Goal: Check status: Check status

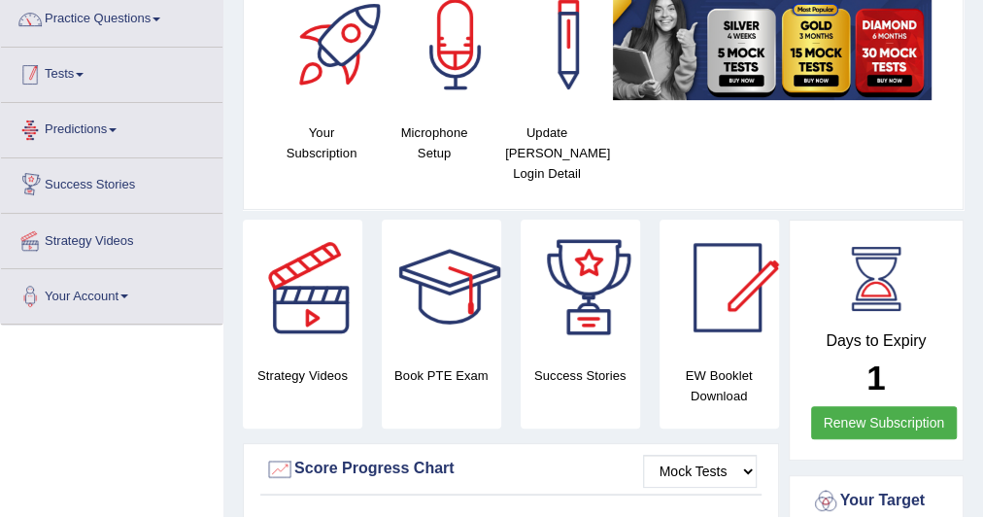
scroll to position [155, 0]
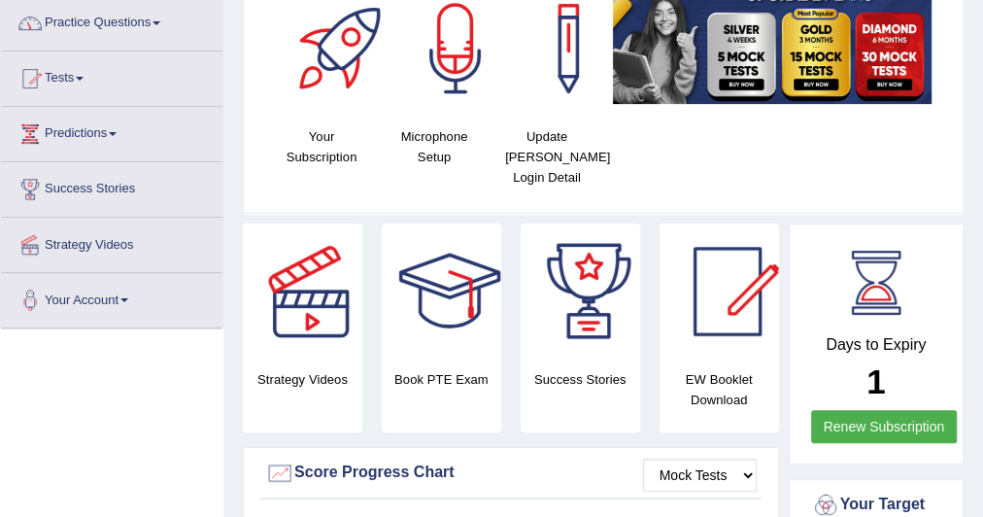
click at [89, 79] on link "Tests" at bounding box center [112, 76] width 222 height 49
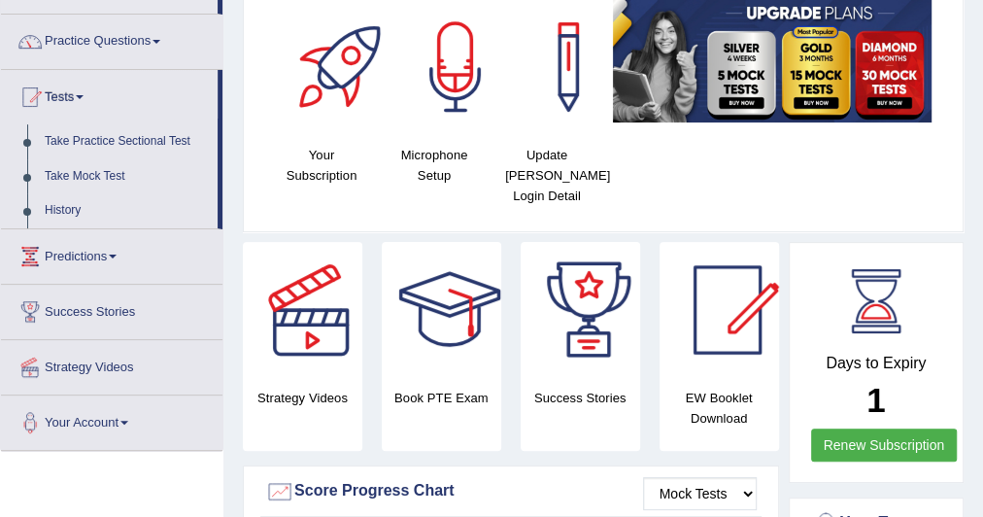
scroll to position [0, 0]
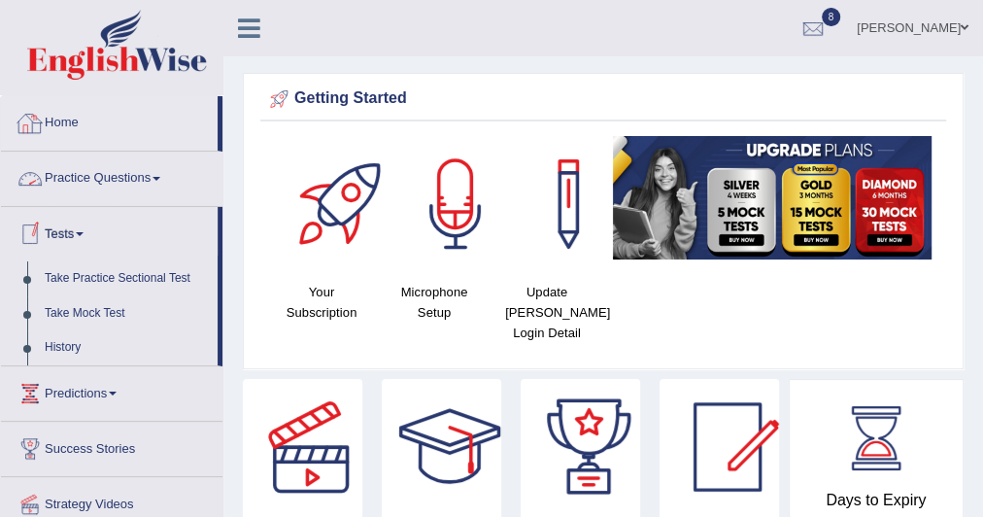
click at [69, 117] on link "Home" at bounding box center [109, 120] width 217 height 49
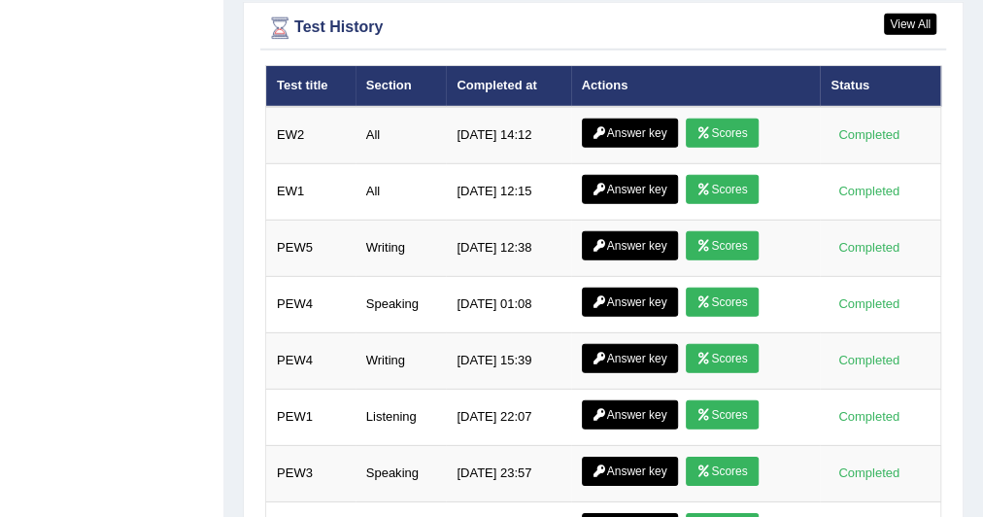
scroll to position [2768, 0]
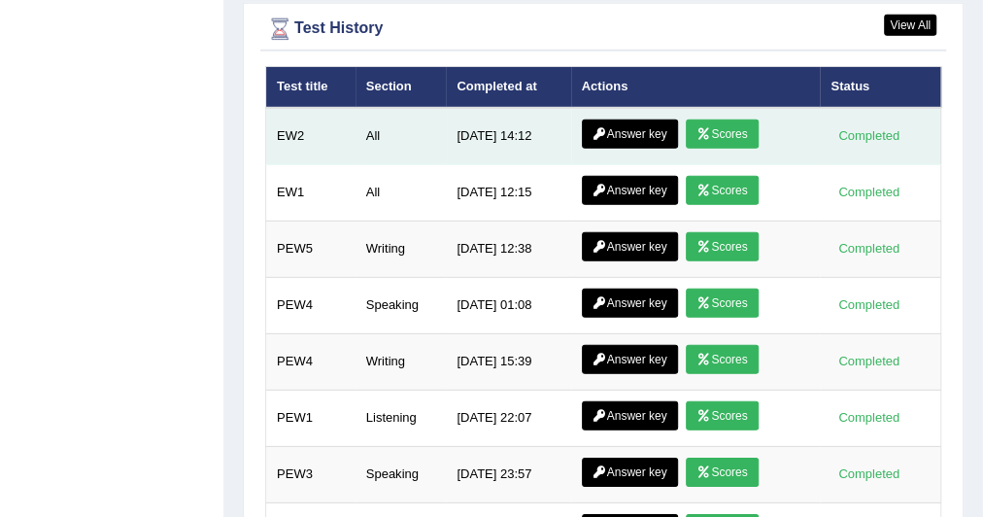
click at [747, 120] on link "Scores" at bounding box center [722, 134] width 72 height 29
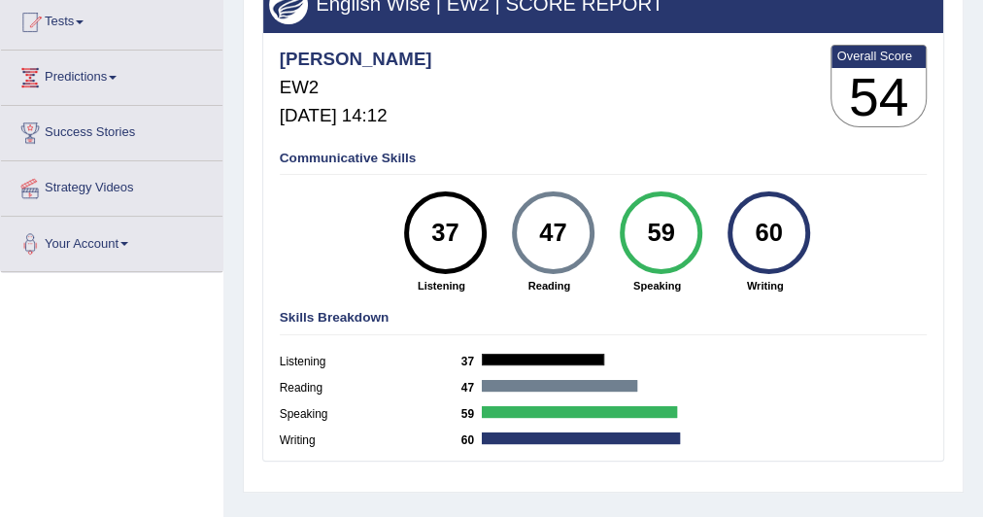
scroll to position [211, 0]
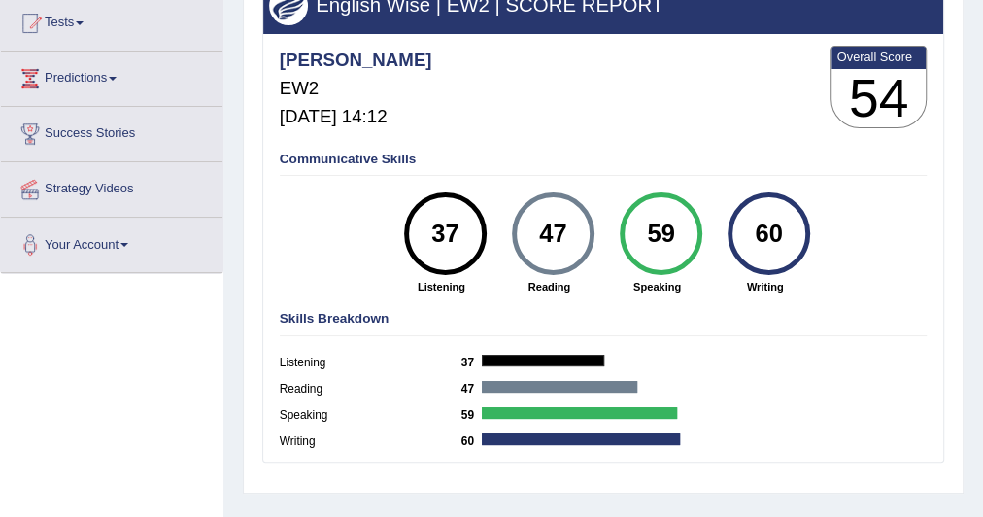
click at [754, 260] on div "60" at bounding box center [769, 234] width 60 height 70
click at [752, 265] on div "60" at bounding box center [769, 233] width 83 height 83
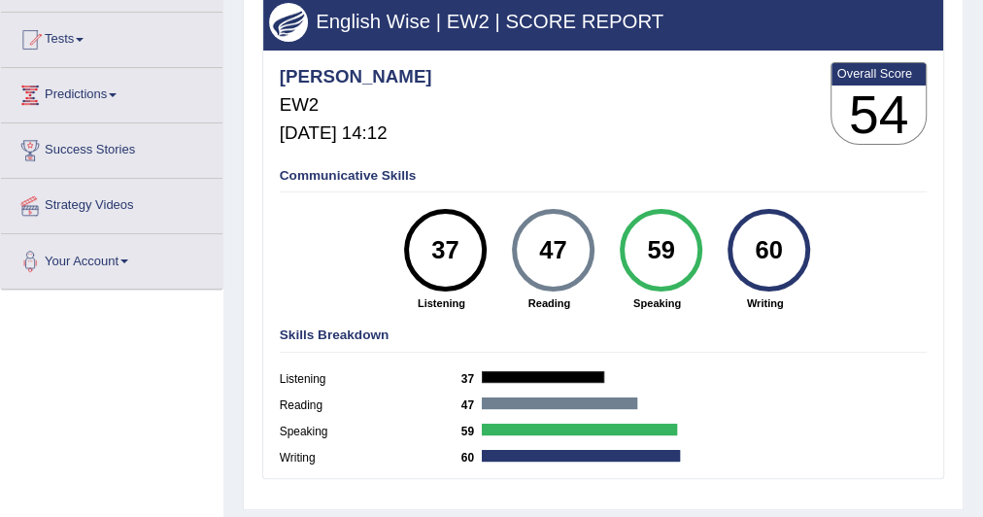
scroll to position [191, 0]
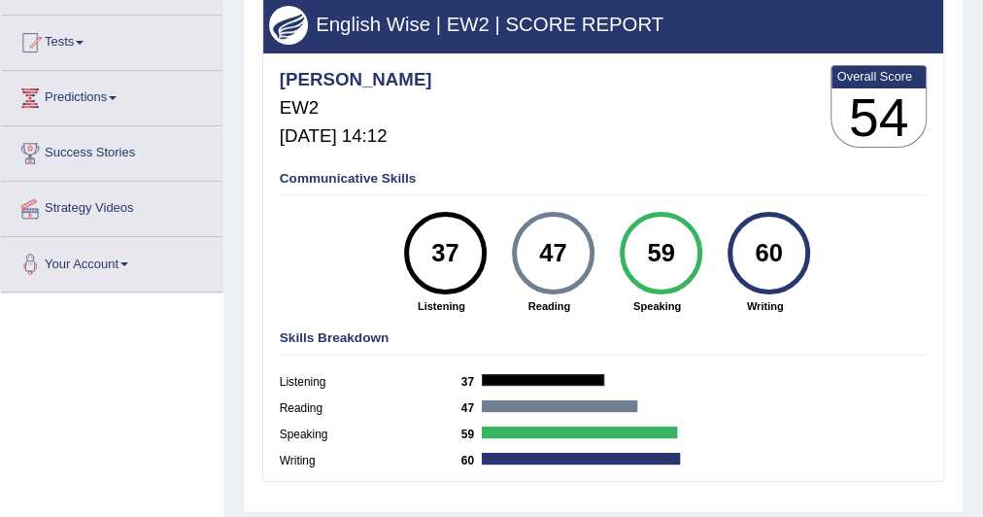
click at [671, 280] on div "59" at bounding box center [661, 254] width 60 height 70
click at [446, 274] on div "37" at bounding box center [445, 254] width 60 height 70
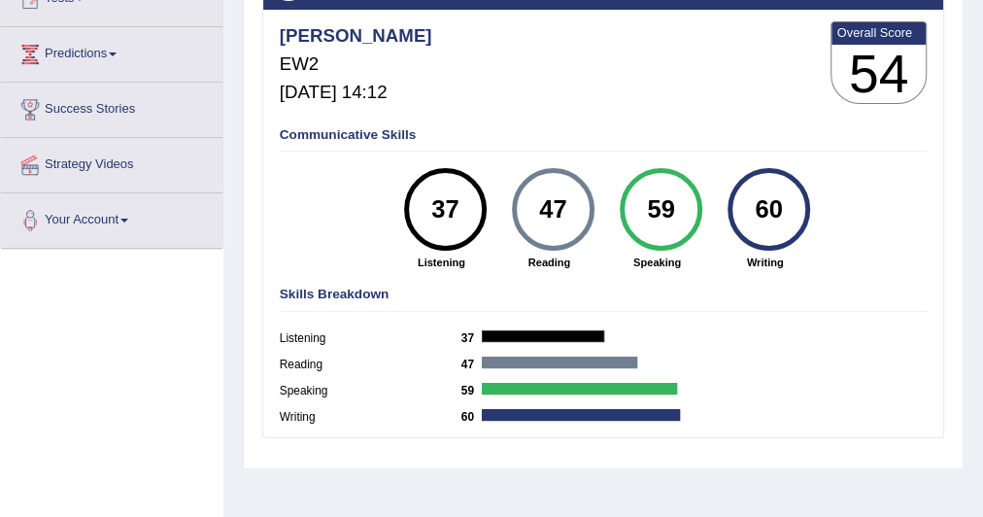
scroll to position [245, 0]
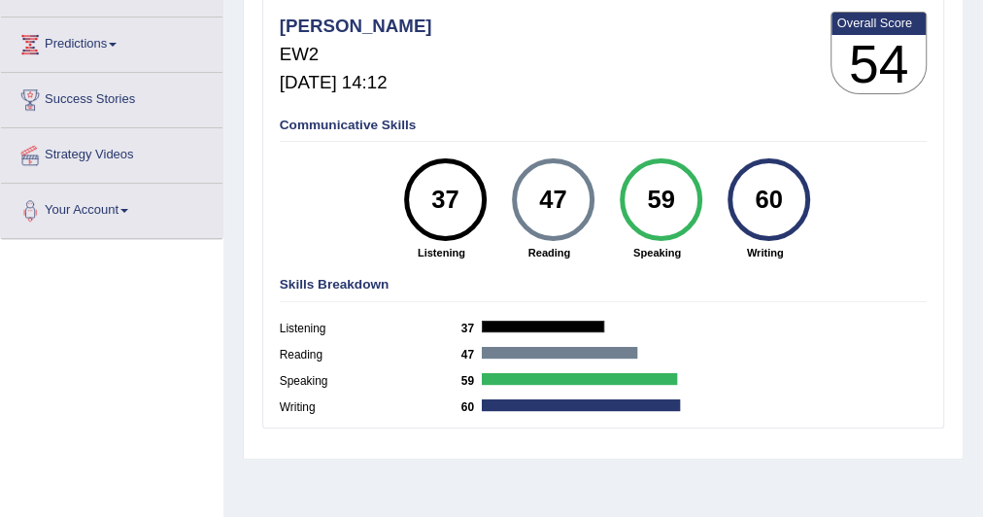
click at [646, 187] on div "59" at bounding box center [661, 200] width 60 height 70
click at [661, 203] on div "59" at bounding box center [661, 200] width 60 height 70
click at [479, 196] on div "37" at bounding box center [445, 199] width 83 height 83
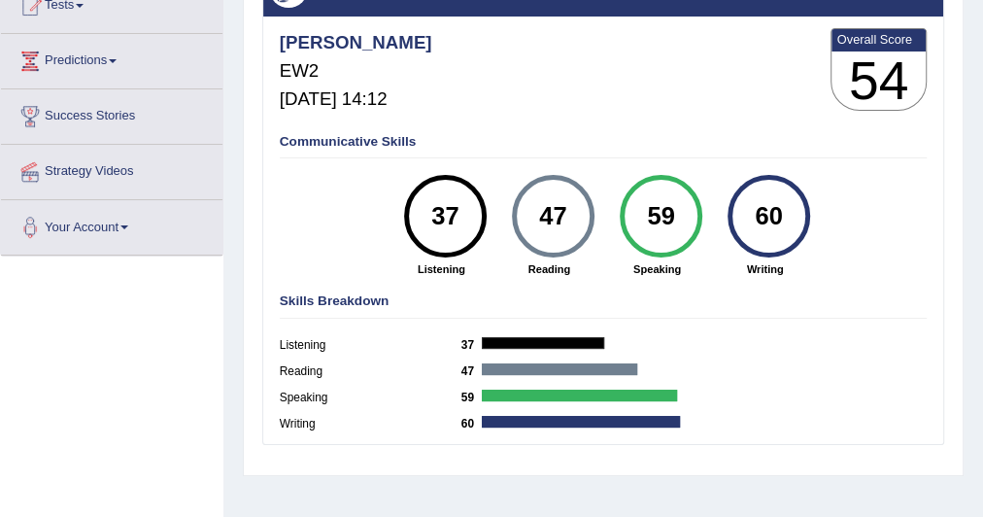
scroll to position [218, 0]
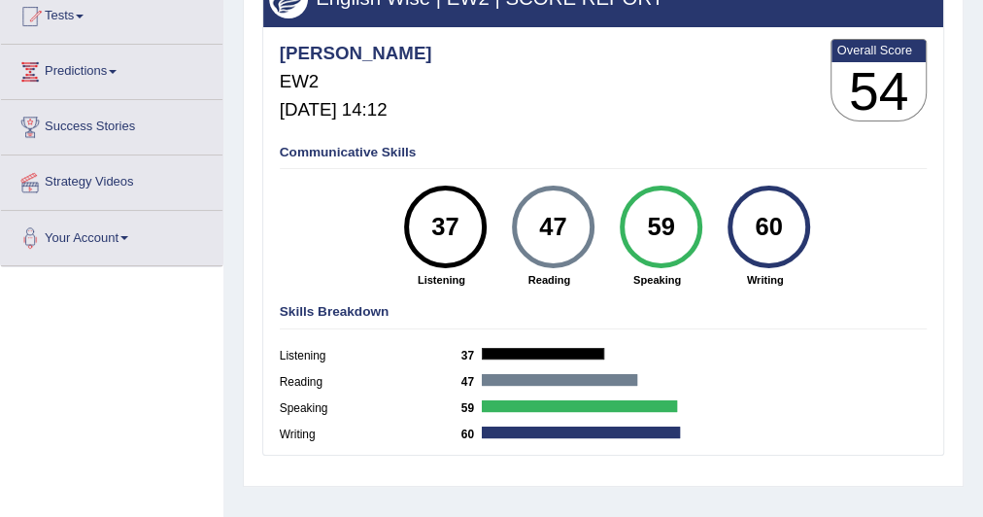
click at [468, 242] on div "37" at bounding box center [445, 227] width 60 height 70
click at [427, 283] on strong "Listening" at bounding box center [440, 280] width 91 height 16
click at [846, 291] on div "Communicative Skills 37 Listening 47 [GEOGRAPHIC_DATA] 59 Speaking 60 Writing" at bounding box center [603, 215] width 656 height 156
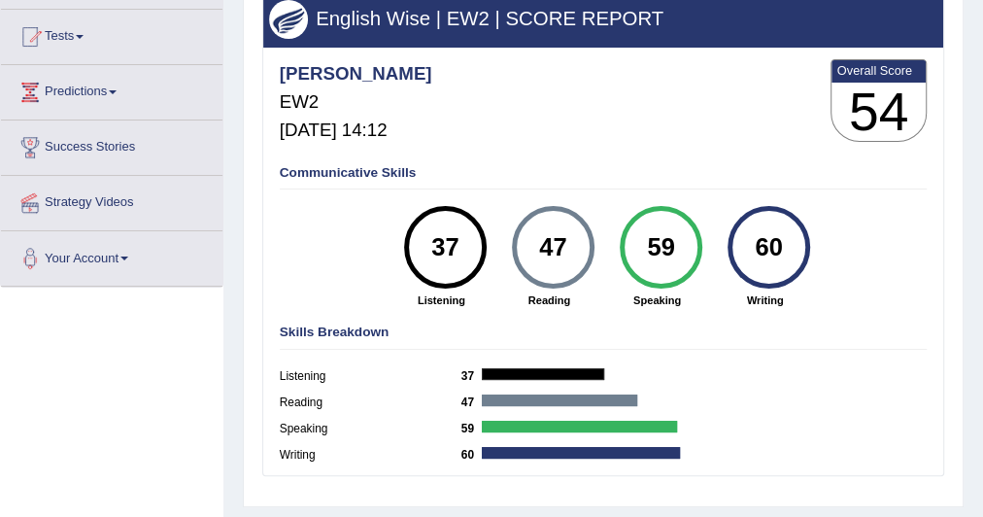
scroll to position [197, 0]
